Goal: Navigation & Orientation: Go to known website

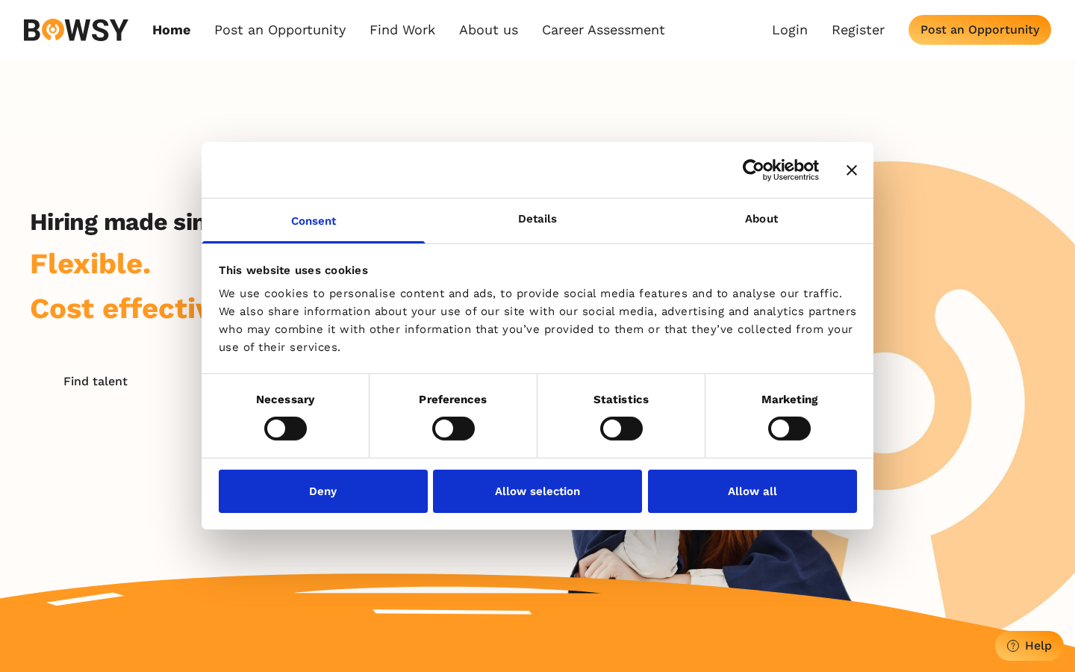
click at [538, 491] on button "Allow selection" at bounding box center [537, 491] width 209 height 43
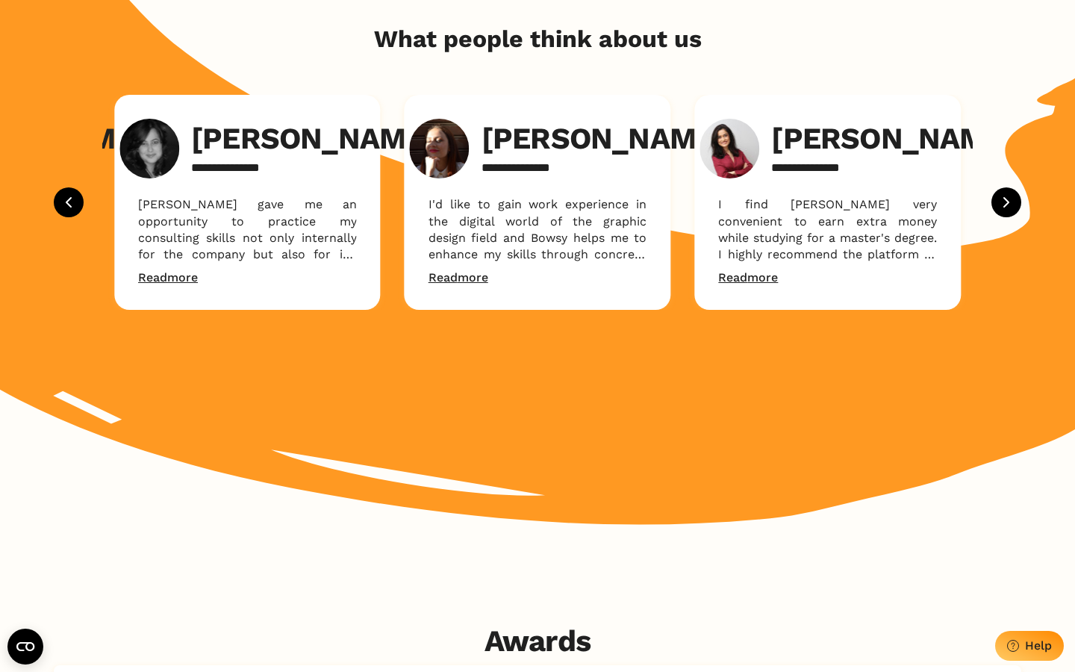
scroll to position [2514, 0]
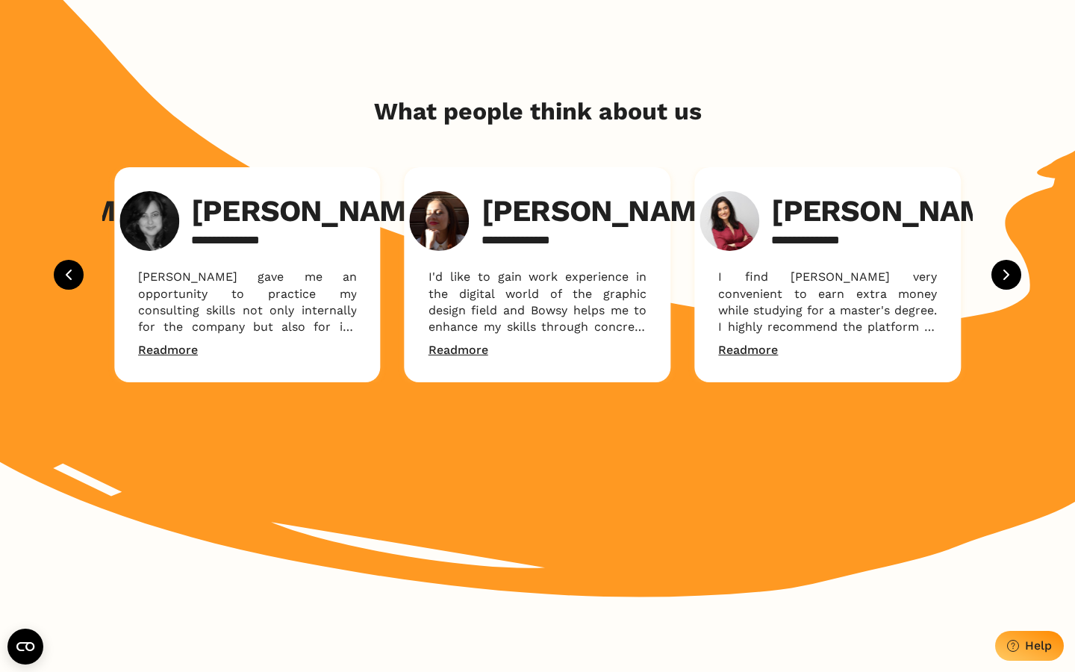
scroll to position [2007, 0]
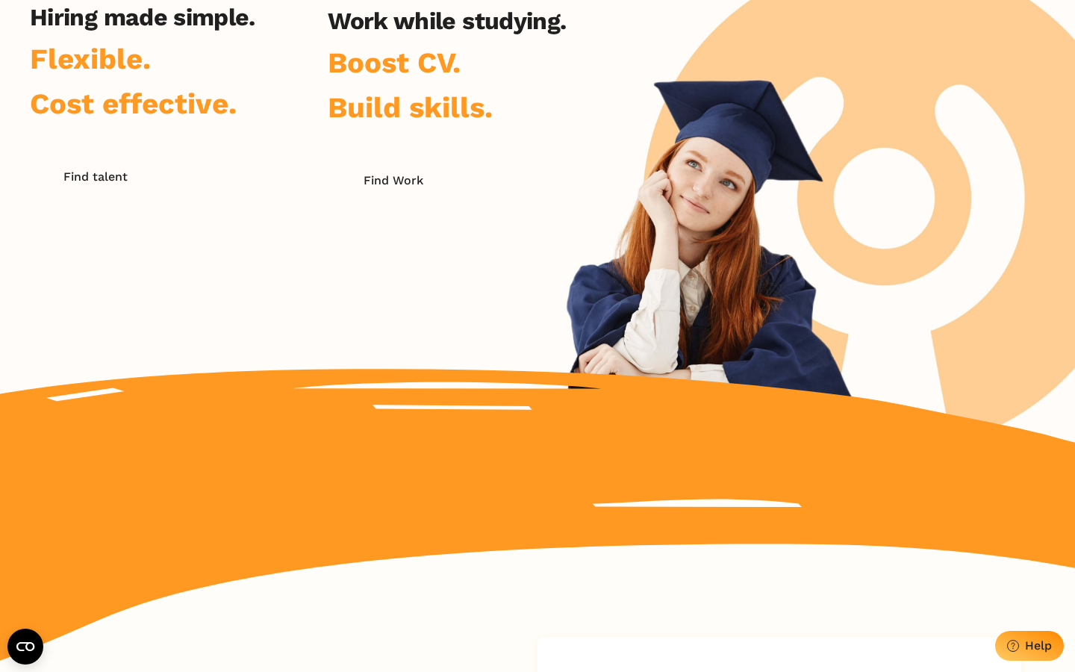
scroll to position [836, 0]
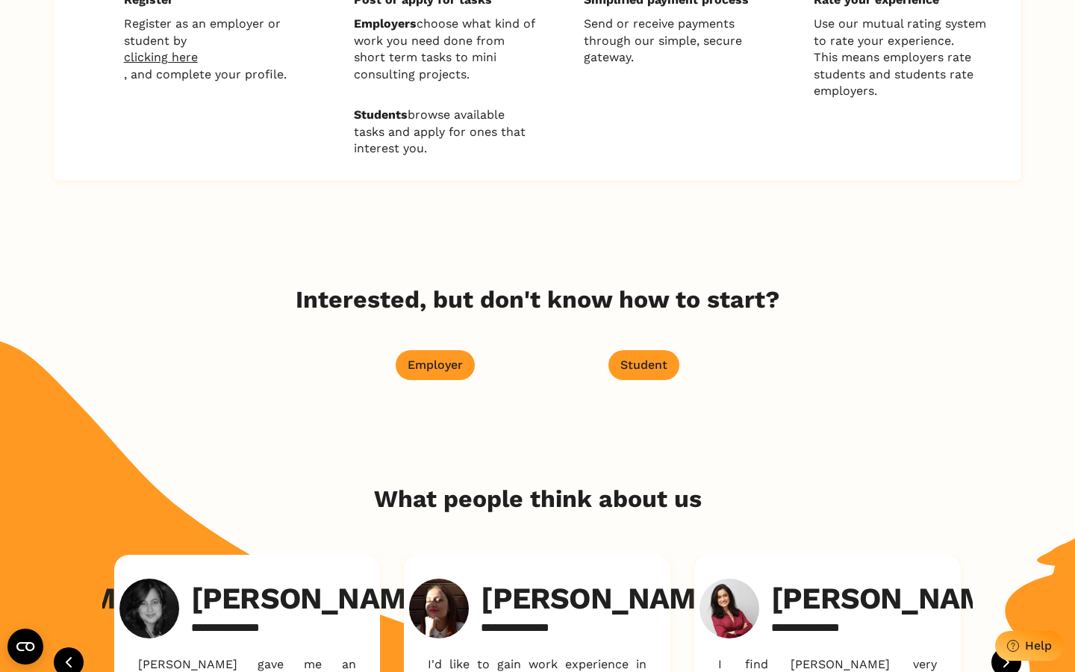
scroll to position [1525, 0]
